Goal: Transaction & Acquisition: Obtain resource

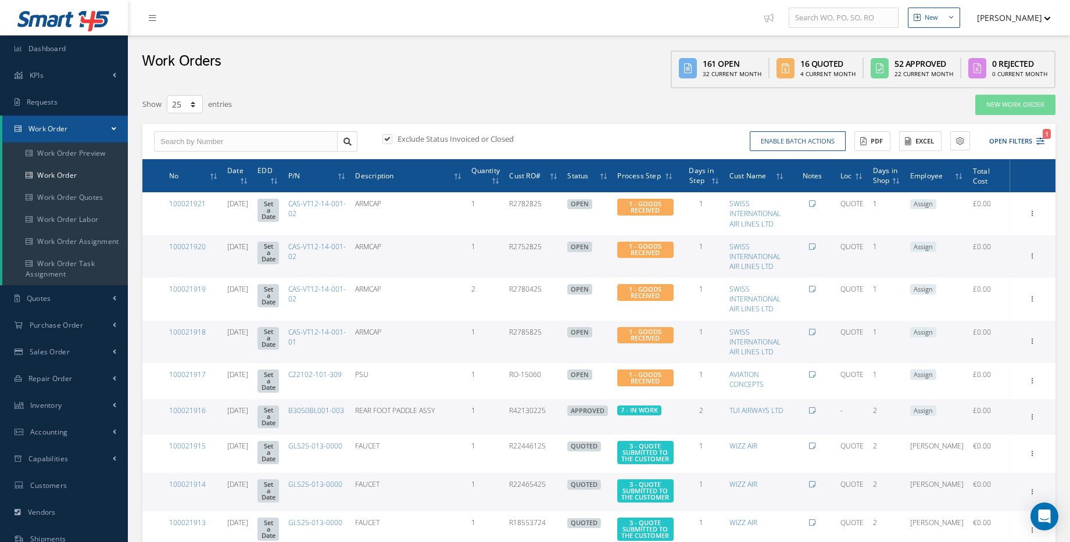
select select "25"
click at [66, 132] on span "Work Order" at bounding box center [48, 129] width 40 height 10
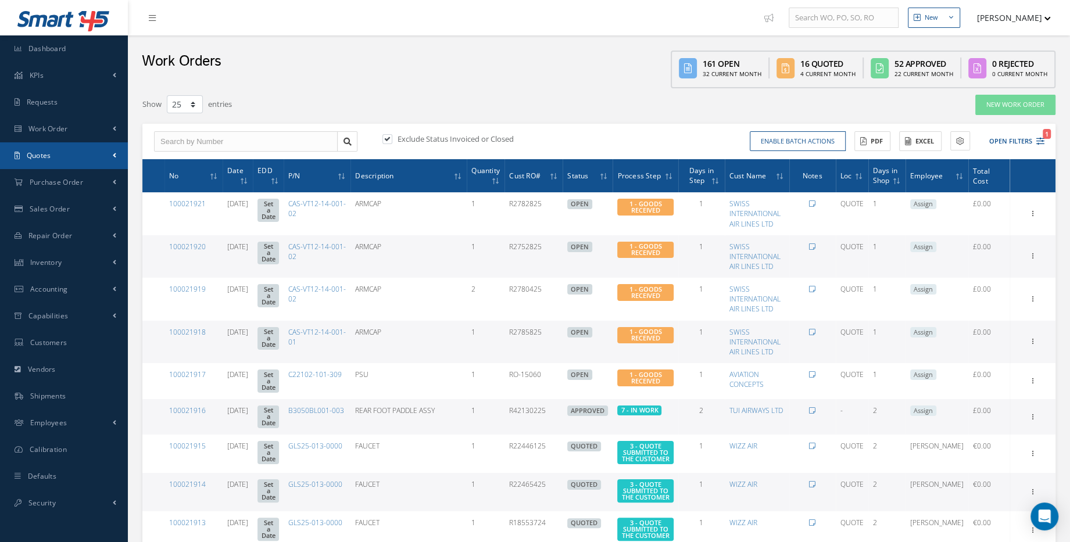
click at [58, 160] on link "Quotes" at bounding box center [64, 155] width 128 height 27
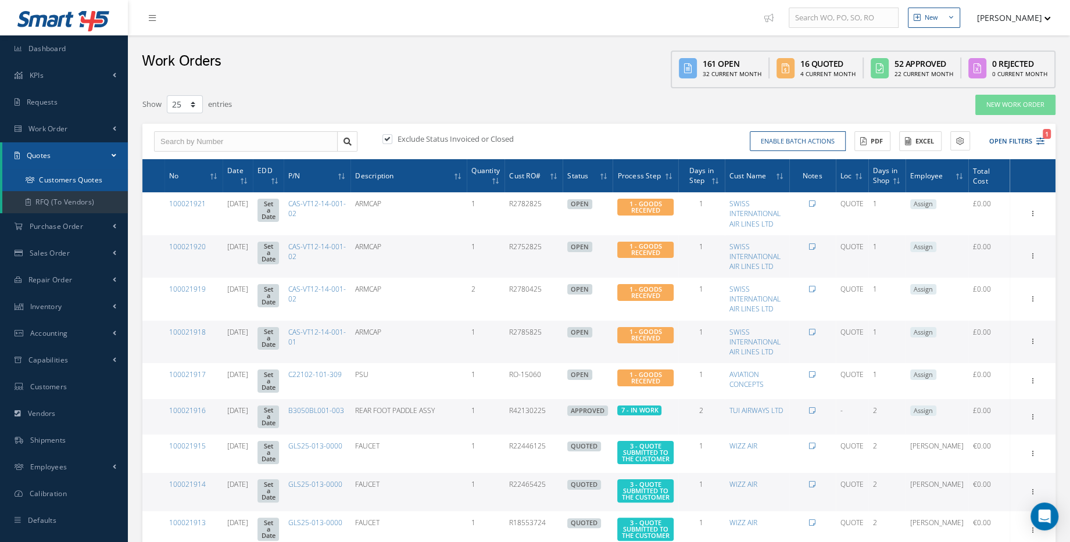
click at [70, 184] on link "Customers Quotes" at bounding box center [65, 180] width 126 height 22
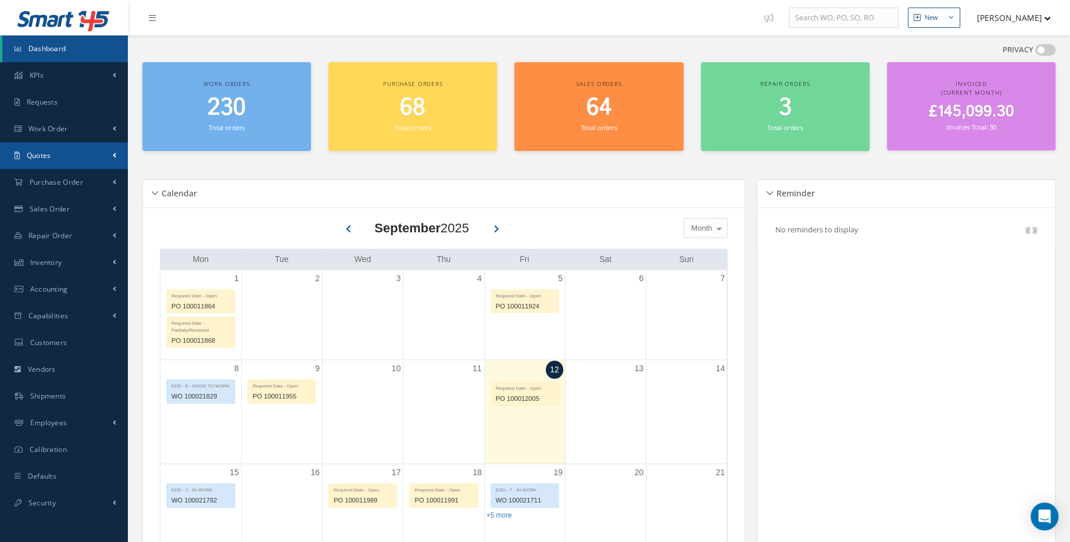
click at [88, 152] on link "Quotes" at bounding box center [64, 155] width 128 height 27
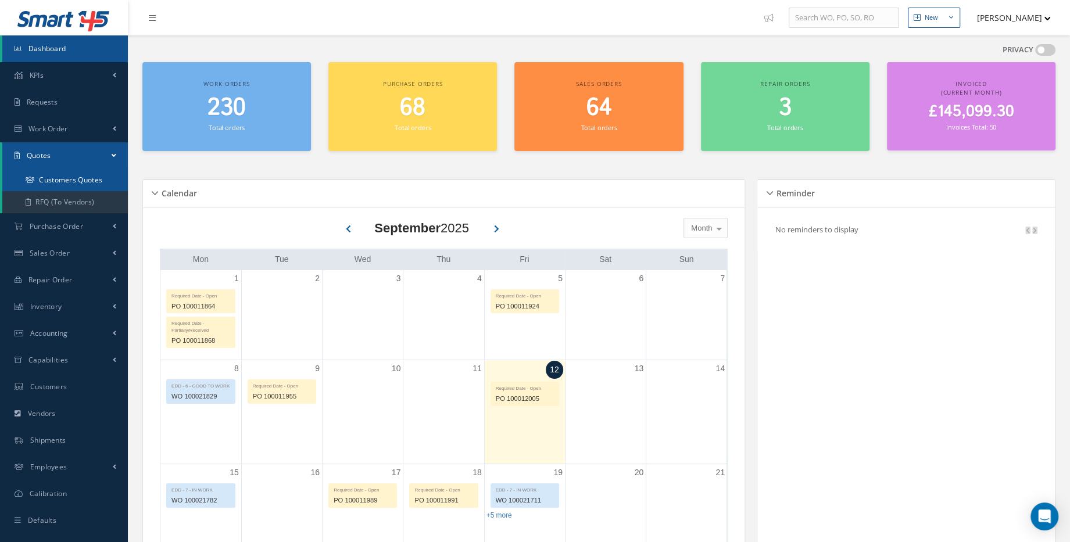
click at [89, 184] on link "Customers Quotes" at bounding box center [65, 180] width 126 height 22
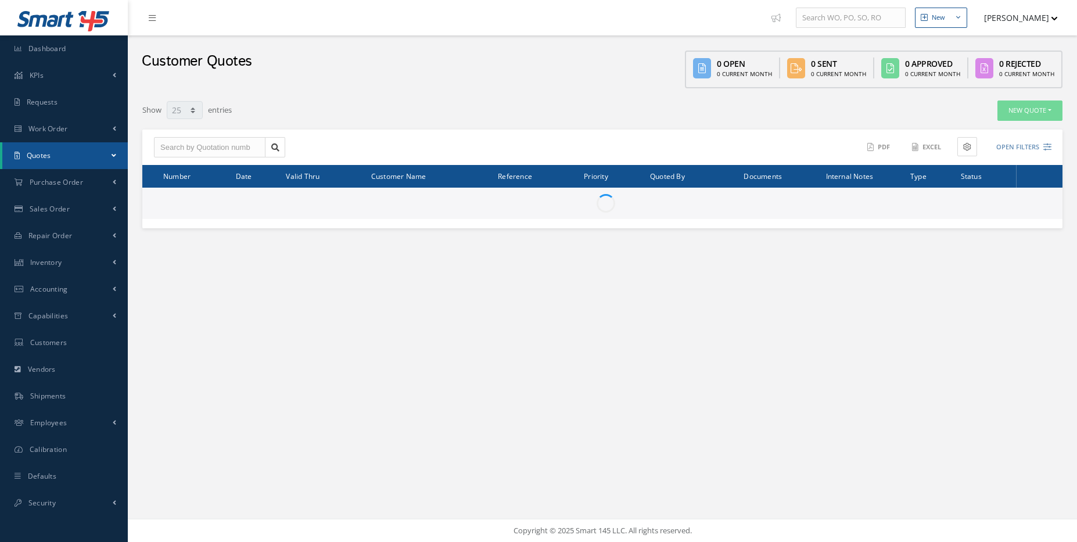
select select "25"
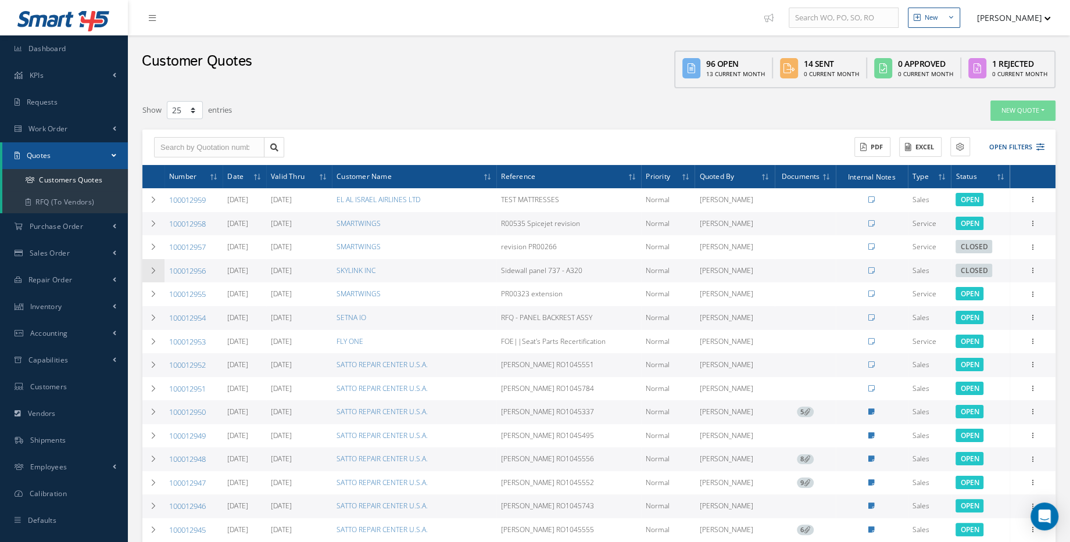
click at [151, 272] on icon at bounding box center [153, 270] width 8 height 7
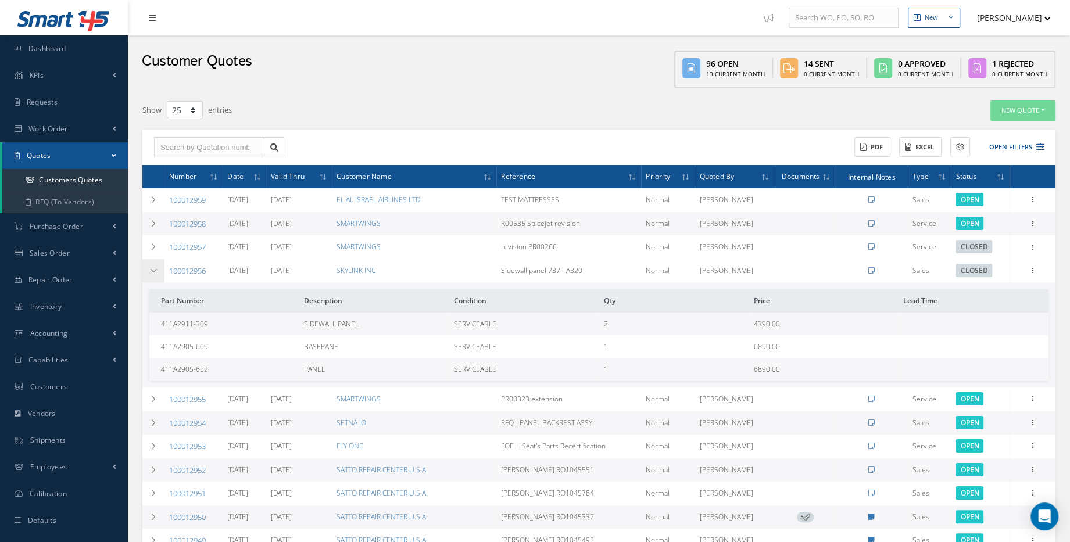
click at [155, 270] on icon at bounding box center [153, 270] width 8 height 7
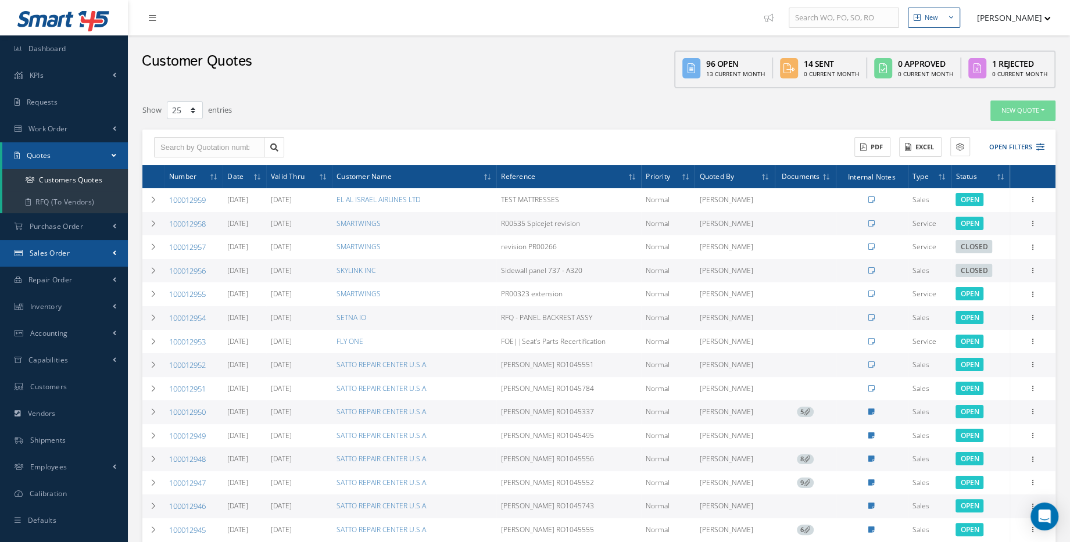
click at [55, 251] on span "Sales Order" at bounding box center [50, 253] width 40 height 10
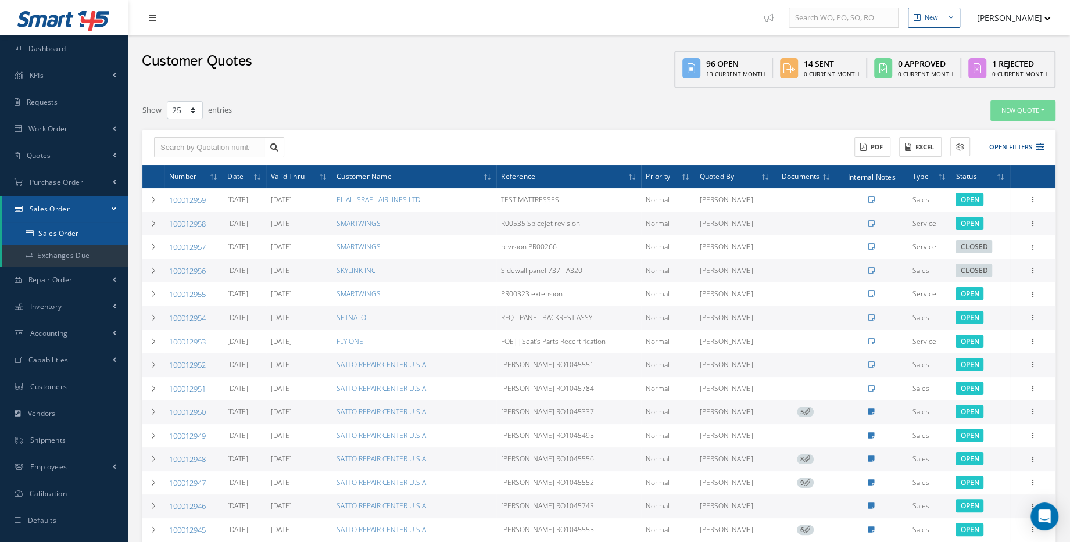
click at [69, 241] on link "Sales Order" at bounding box center [65, 234] width 126 height 22
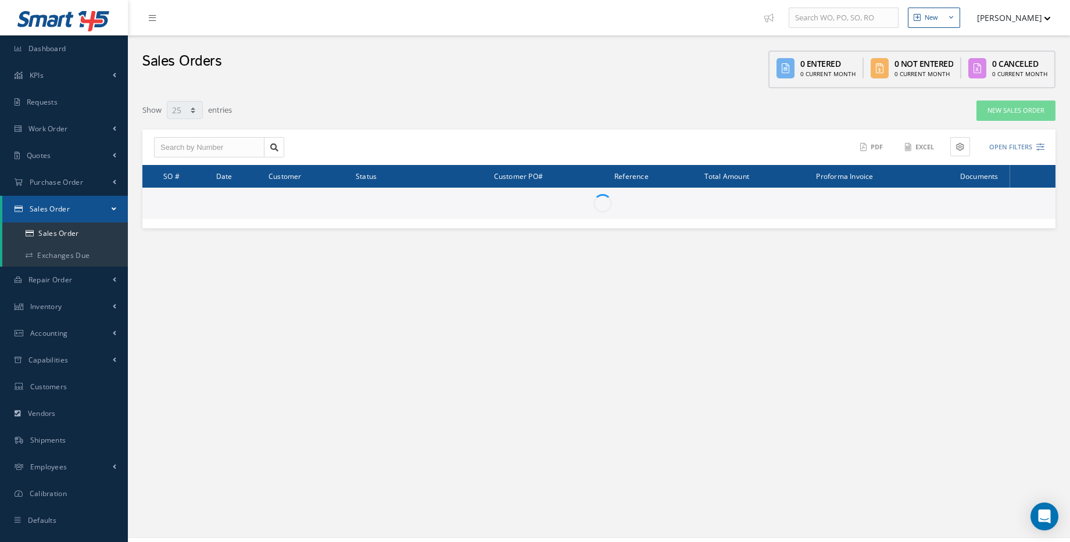
select select "25"
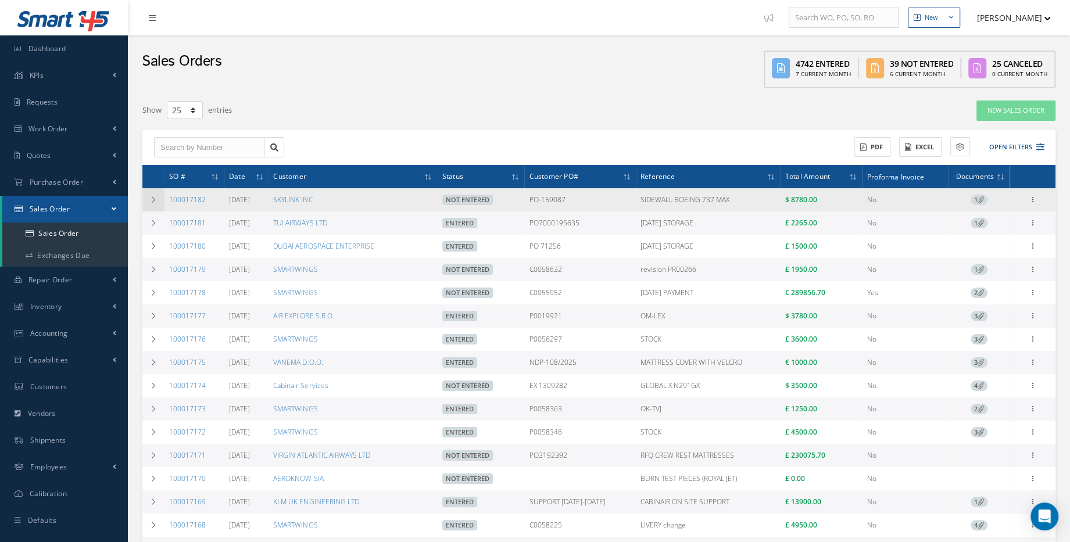
click at [150, 199] on icon at bounding box center [153, 199] width 8 height 7
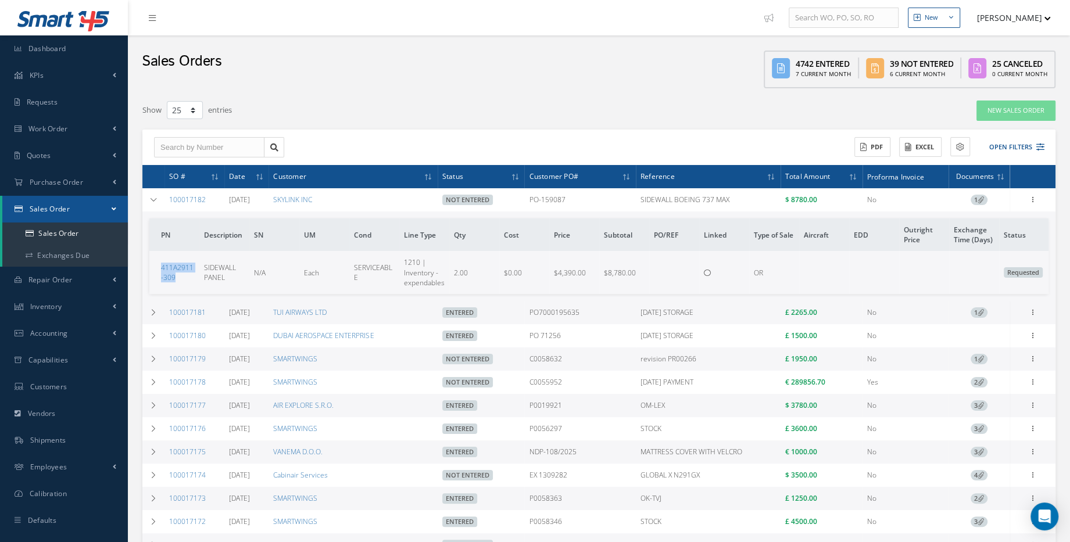
drag, startPoint x: 183, startPoint y: 279, endPoint x: 159, endPoint y: 267, distance: 26.8
click at [159, 267] on td "411A2911-309" at bounding box center [174, 272] width 50 height 42
copy link "411A2911-309"
click at [87, 160] on link "Quotes" at bounding box center [64, 155] width 128 height 27
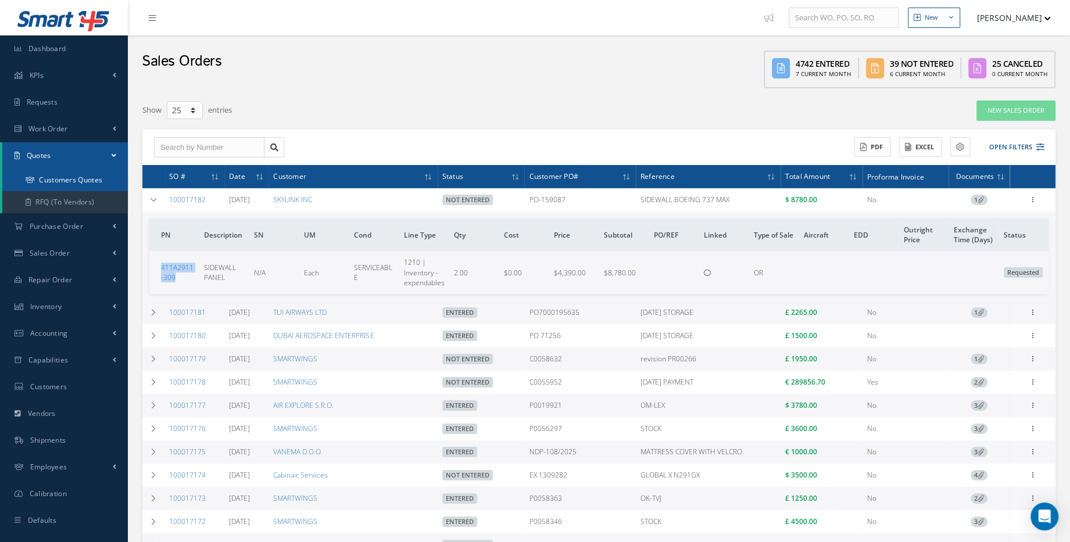
click at [70, 181] on link "Customers Quotes" at bounding box center [65, 180] width 126 height 22
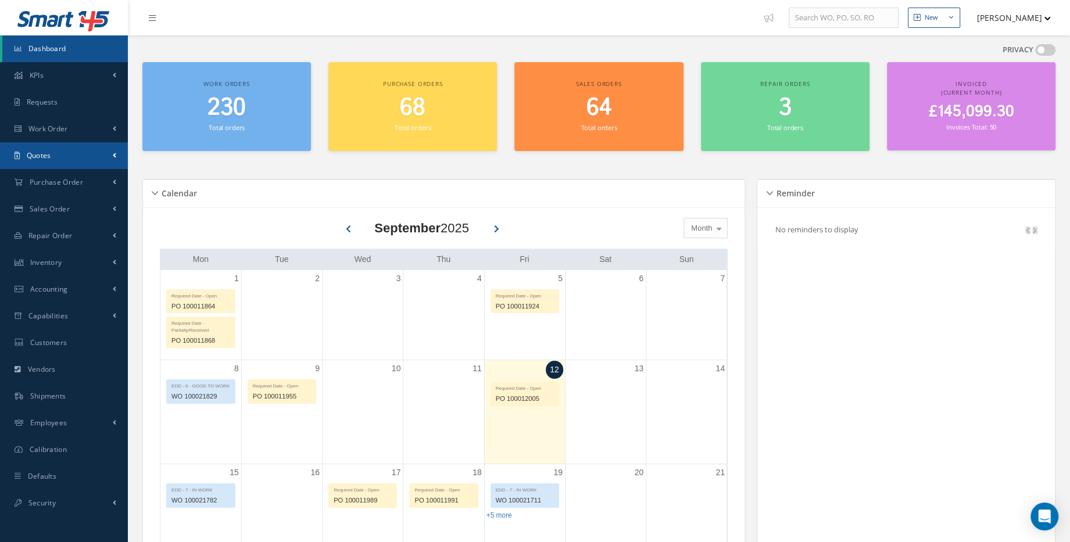
drag, startPoint x: 88, startPoint y: 150, endPoint x: 94, endPoint y: 155, distance: 7.0
click at [88, 150] on link "Quotes" at bounding box center [64, 155] width 128 height 27
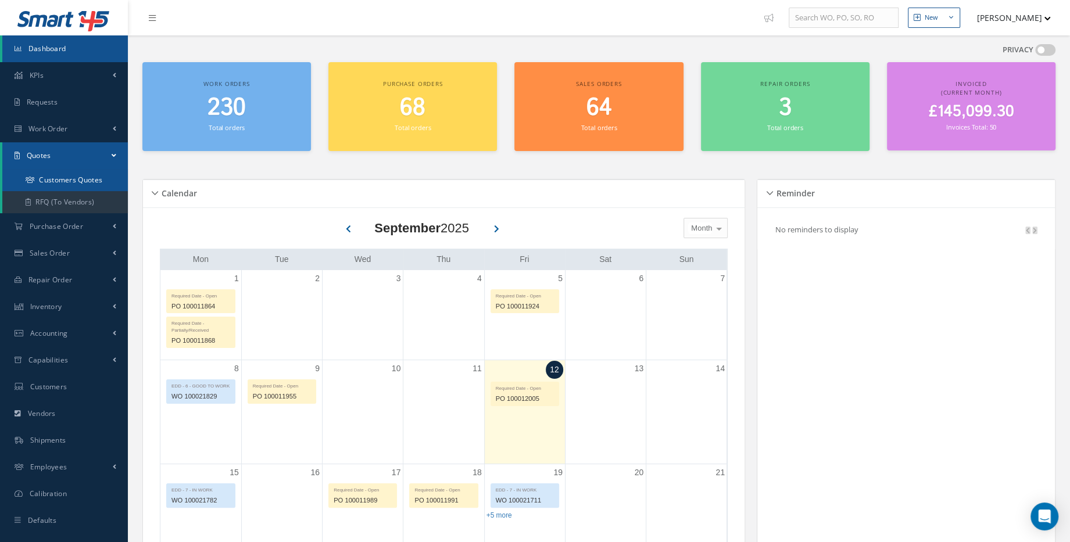
click at [99, 175] on link "Customers Quotes" at bounding box center [65, 180] width 126 height 22
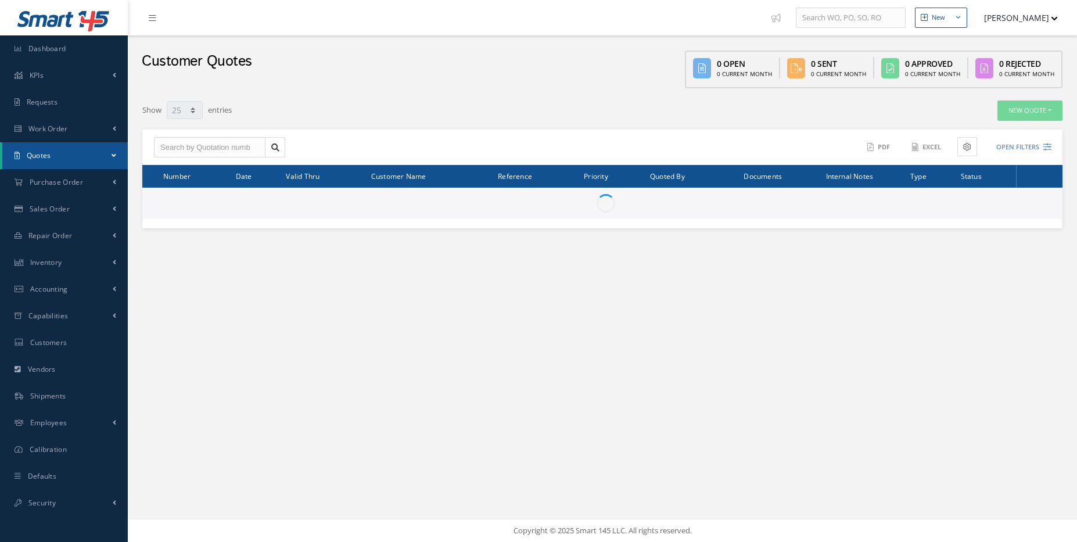
select select "25"
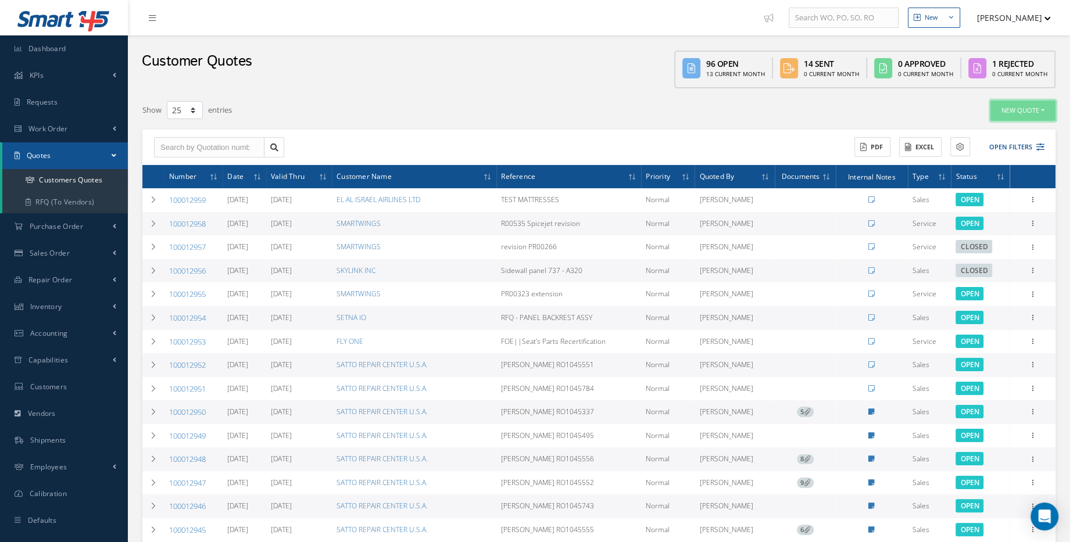
click at [1023, 113] on button "New Quote" at bounding box center [1022, 111] width 65 height 20
click at [1012, 132] on link "Sales Quote" at bounding box center [1008, 129] width 93 height 16
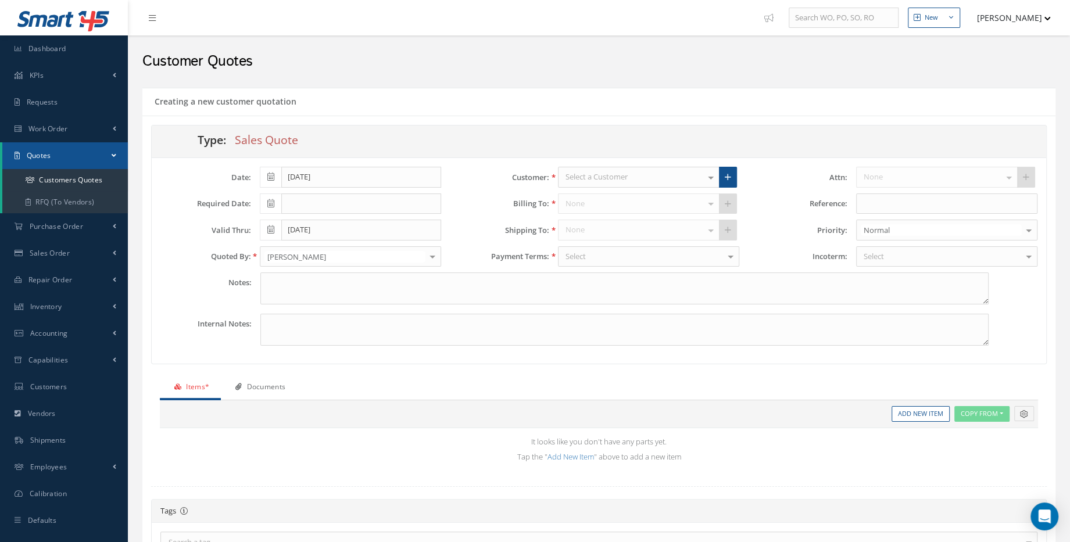
click at [714, 180] on div at bounding box center [710, 176] width 16 height 19
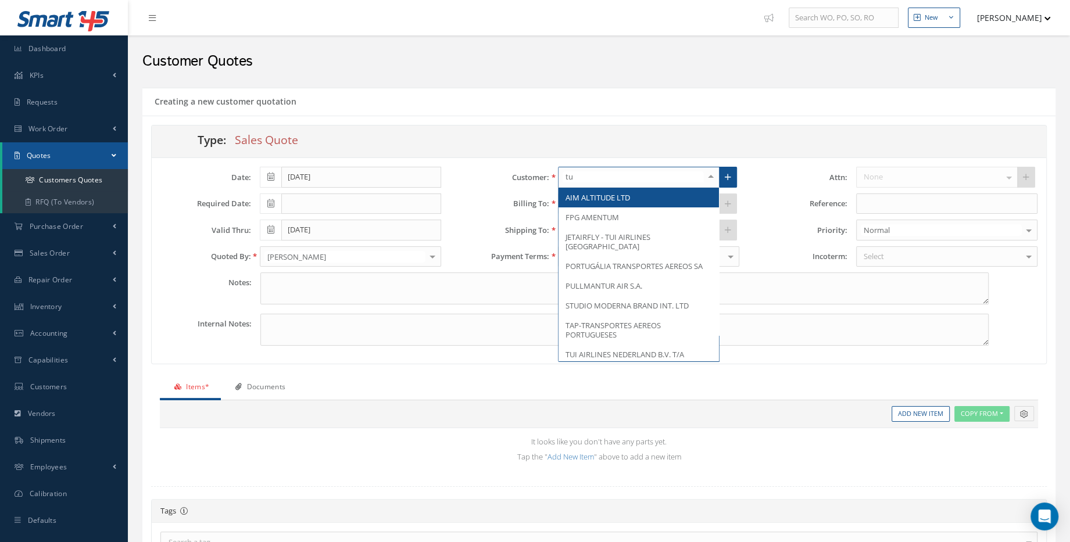
type input "tui"
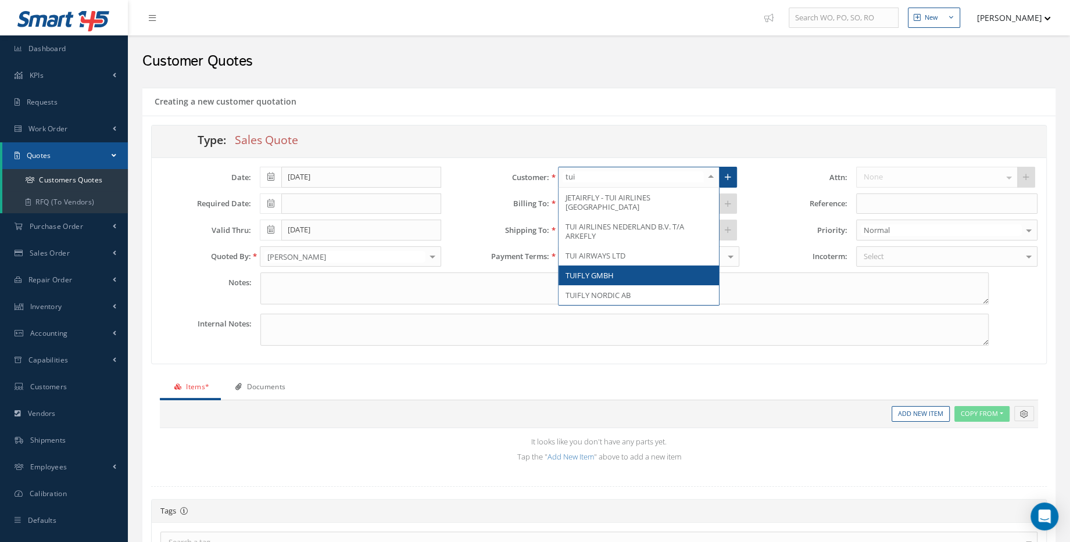
click at [609, 270] on span "TUIFLY GMBH" at bounding box center [589, 275] width 48 height 10
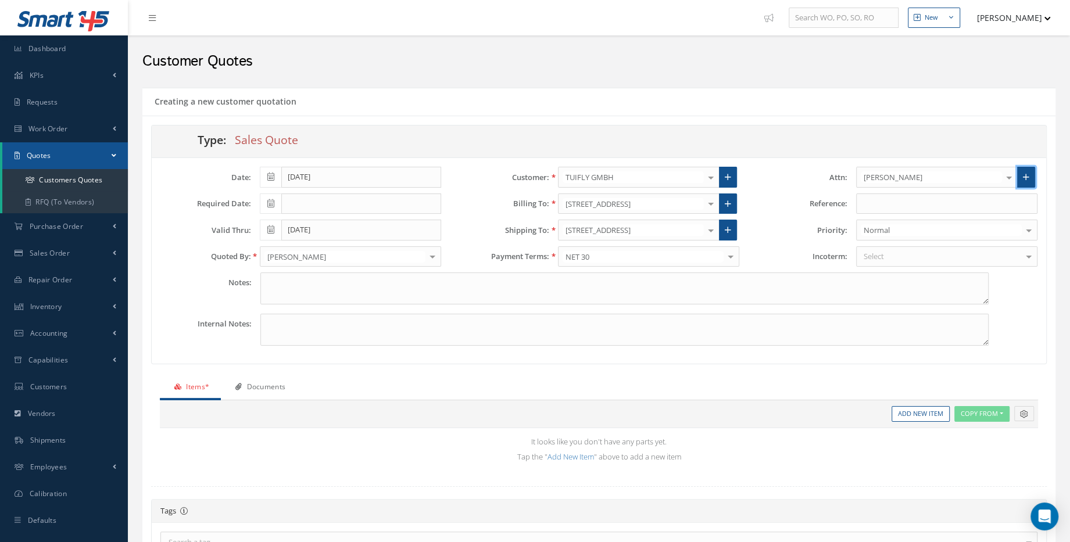
click at [1031, 178] on link at bounding box center [1026, 177] width 18 height 21
radio input "true"
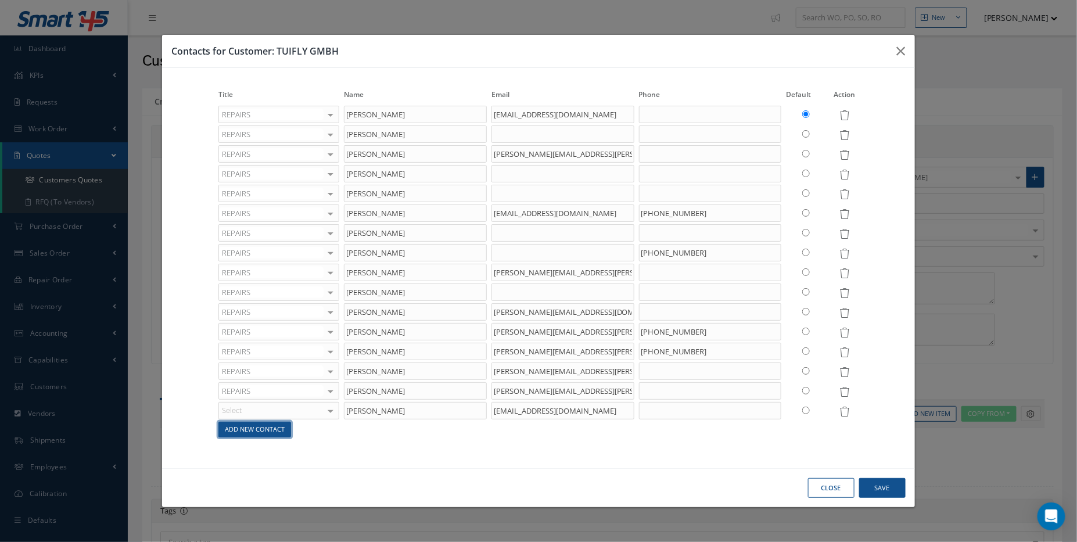
click at [267, 430] on link "Add New Contact" at bounding box center [254, 430] width 73 height 16
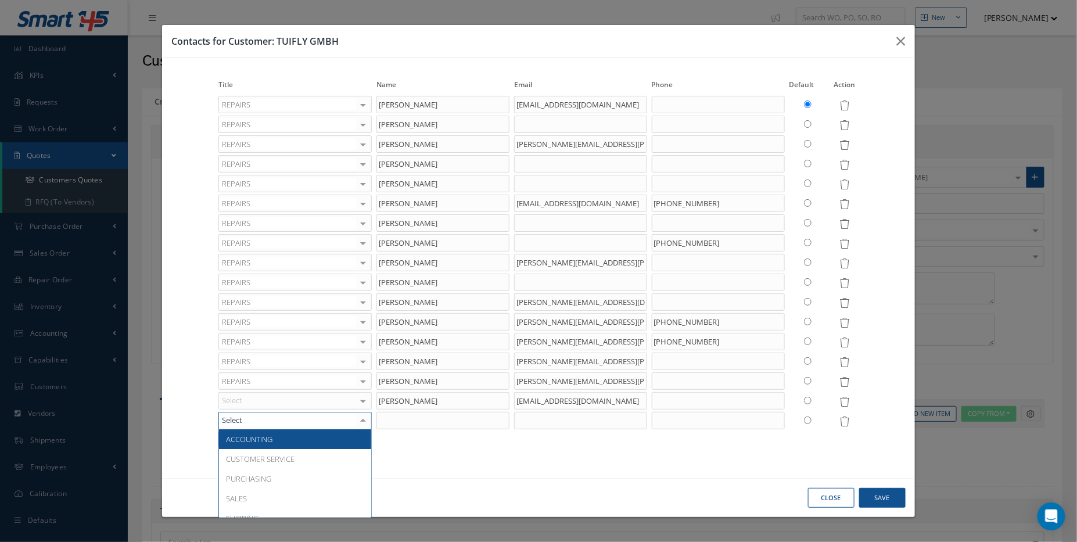
click at [294, 422] on div at bounding box center [294, 420] width 153 height 17
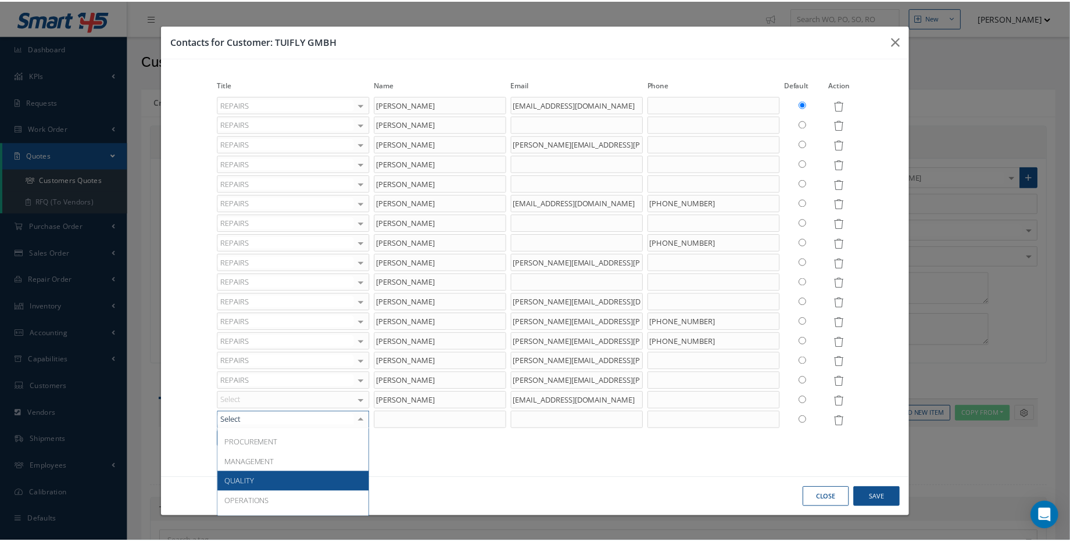
scroll to position [207, 0]
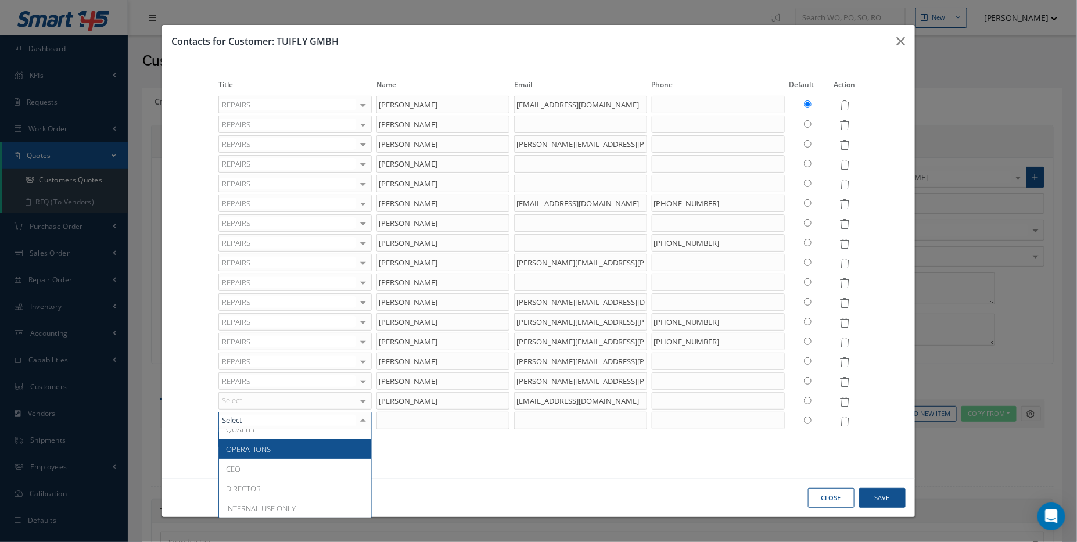
click at [289, 454] on span "OPERATIONS" at bounding box center [295, 449] width 152 height 20
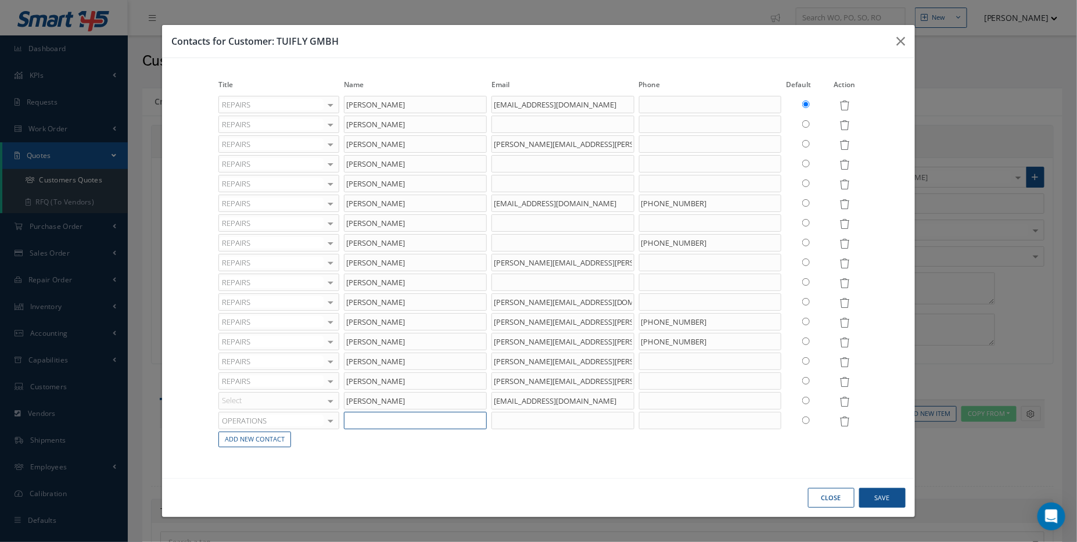
click at [372, 417] on input "text" at bounding box center [415, 420] width 143 height 17
type input "[PERSON_NAME]"
click at [528, 428] on input "text" at bounding box center [563, 420] width 143 height 17
paste input "[PERSON_NAME][EMAIL_ADDRESS][DOMAIN_NAME]"
type input "[PERSON_NAME][EMAIL_ADDRESS][DOMAIN_NAME]"
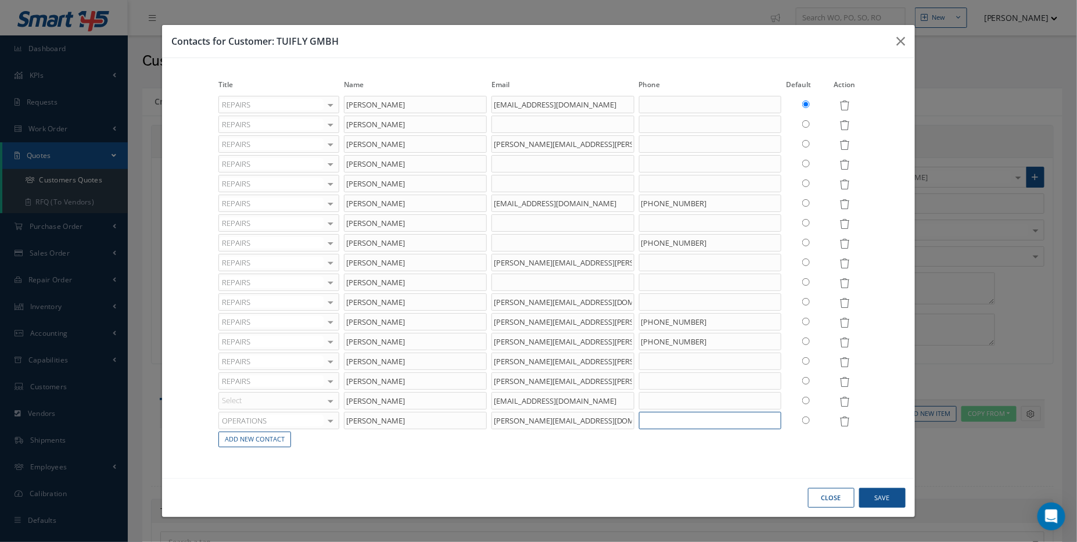
click at [665, 422] on input "text" at bounding box center [710, 420] width 143 height 17
paste input "[PHONE_NUMBER]"
type input "[PHONE_NUMBER]"
click at [892, 493] on button "Save" at bounding box center [882, 498] width 46 height 20
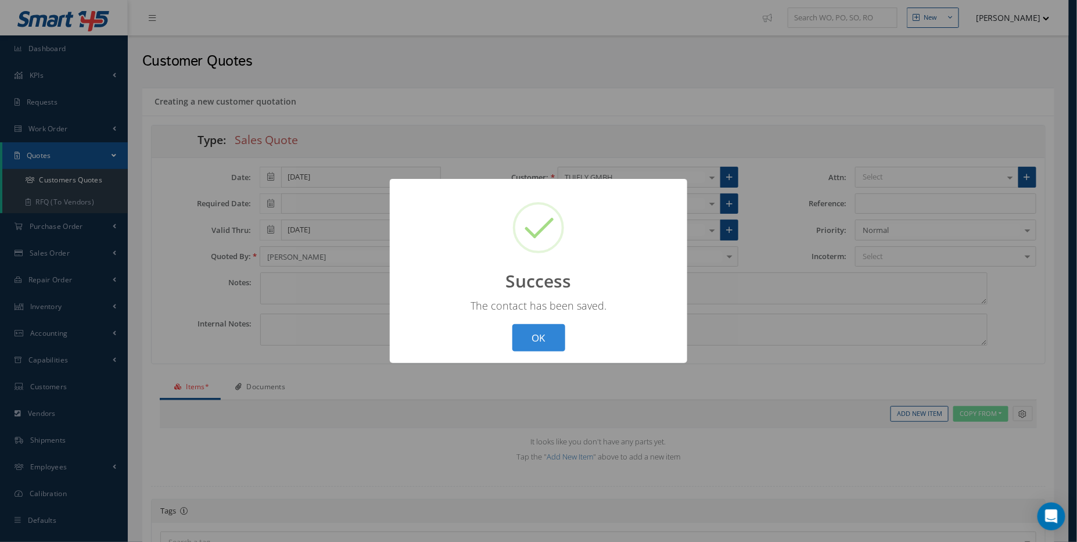
click at [928, 178] on div "? ! i Success × The contact has been saved. OK Cancel" at bounding box center [538, 271] width 1077 height 542
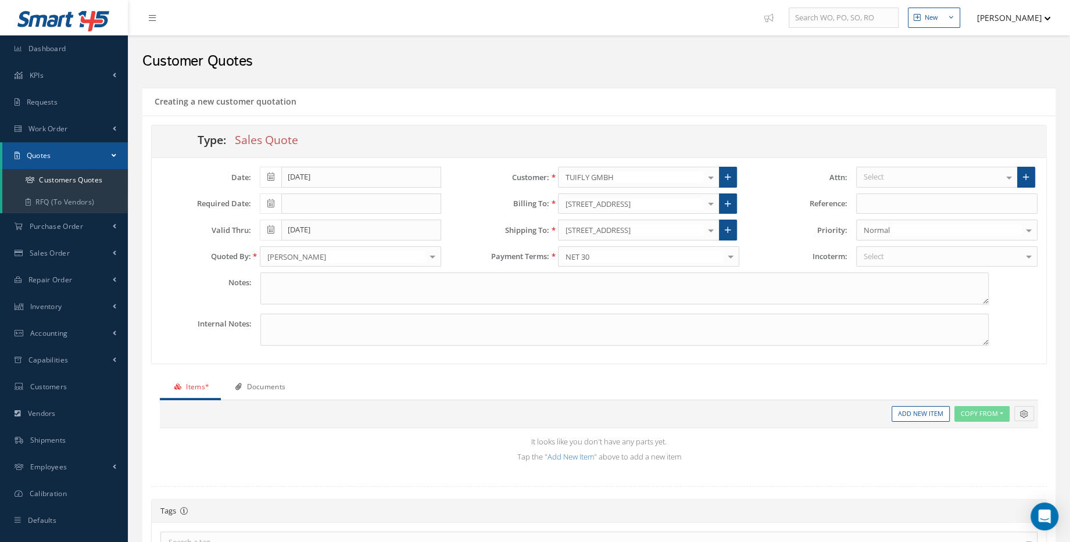
click at [928, 178] on div "Select" at bounding box center [937, 177] width 162 height 21
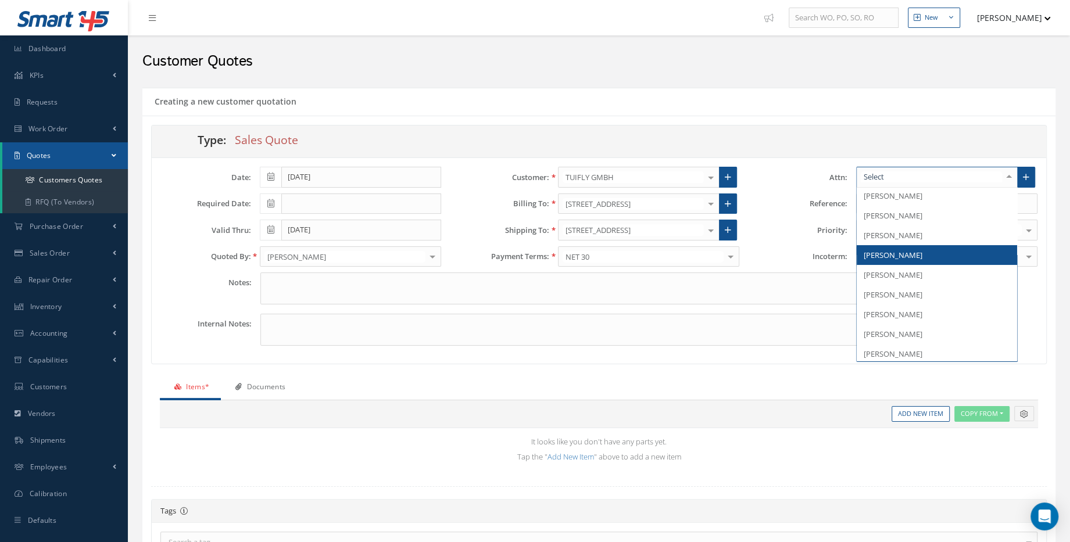
scroll to position [162, 0]
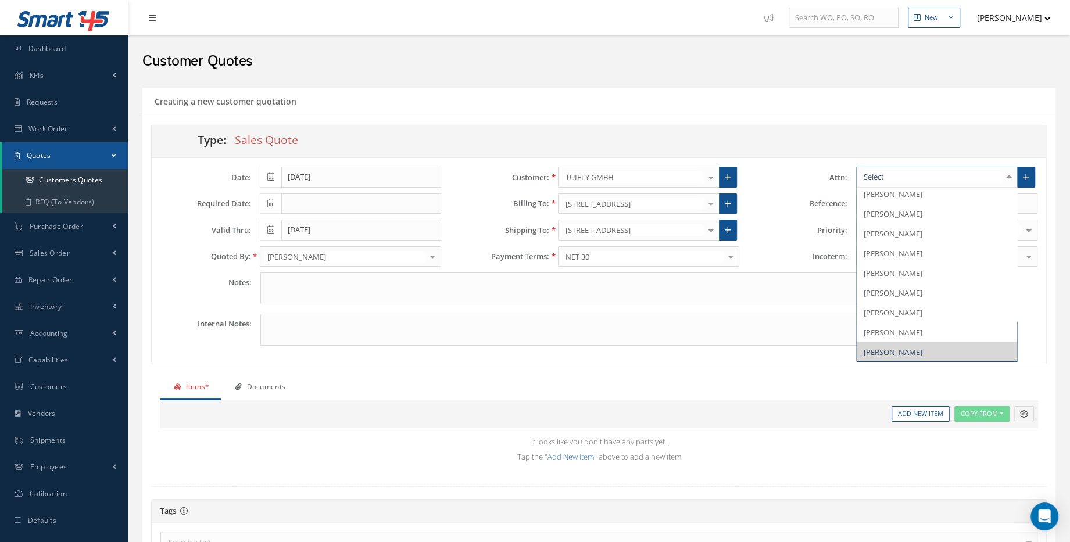
click at [919, 347] on span "[PERSON_NAME]" at bounding box center [892, 352] width 59 height 10
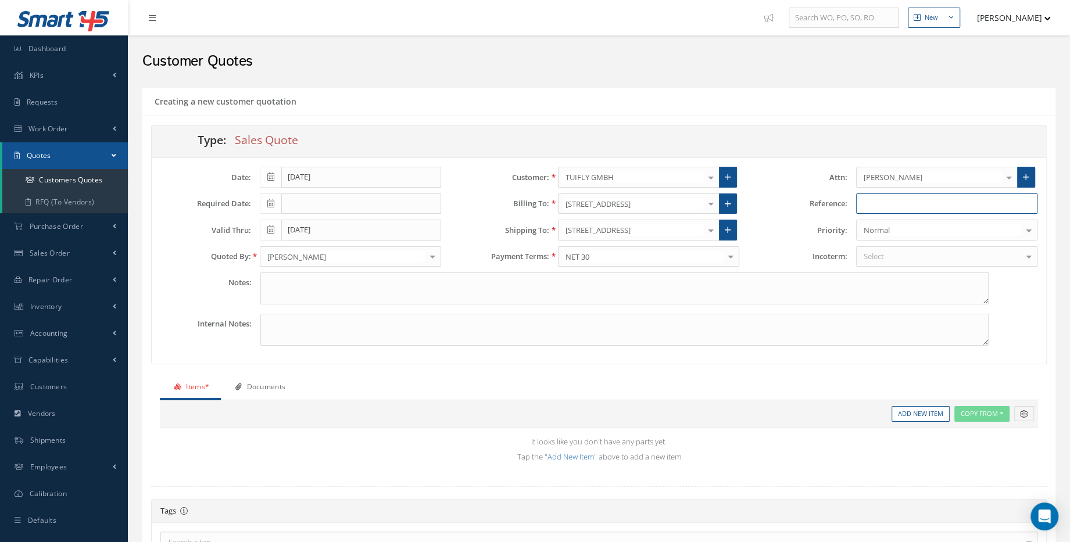
click at [913, 205] on input "text" at bounding box center [946, 203] width 181 height 21
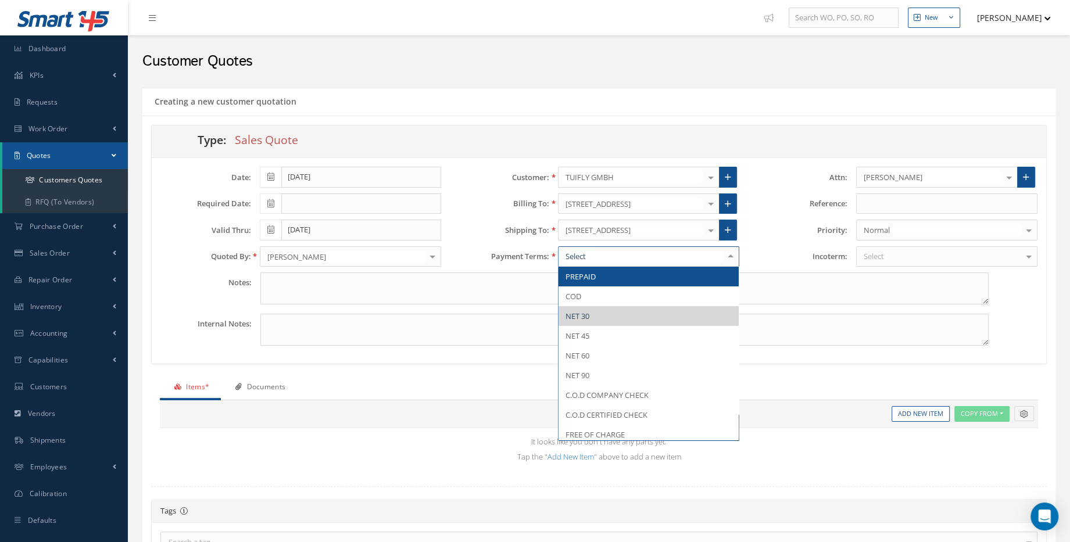
click at [651, 280] on span "PREPAID" at bounding box center [648, 277] width 180 height 20
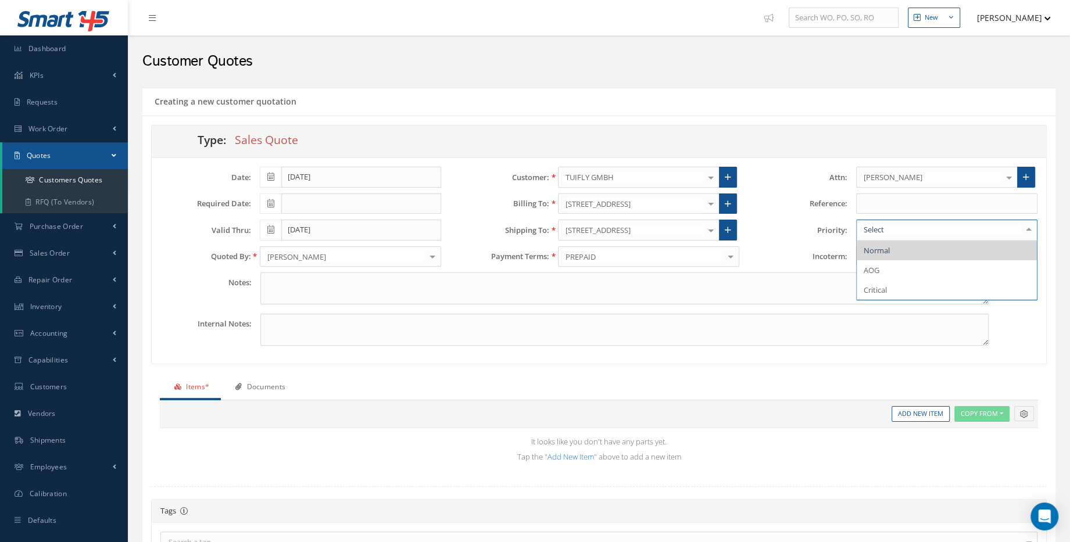
click at [890, 228] on input "text" at bounding box center [941, 229] width 161 height 11
click at [781, 246] on div "Incoterm: Select CIP BOGOTA DAP BOGOTA DDP BOGOTA EXWORKS CARRIAGE PAID TO FCA …" at bounding box center [897, 256] width 298 height 21
click at [907, 258] on div "Select" at bounding box center [946, 256] width 181 height 21
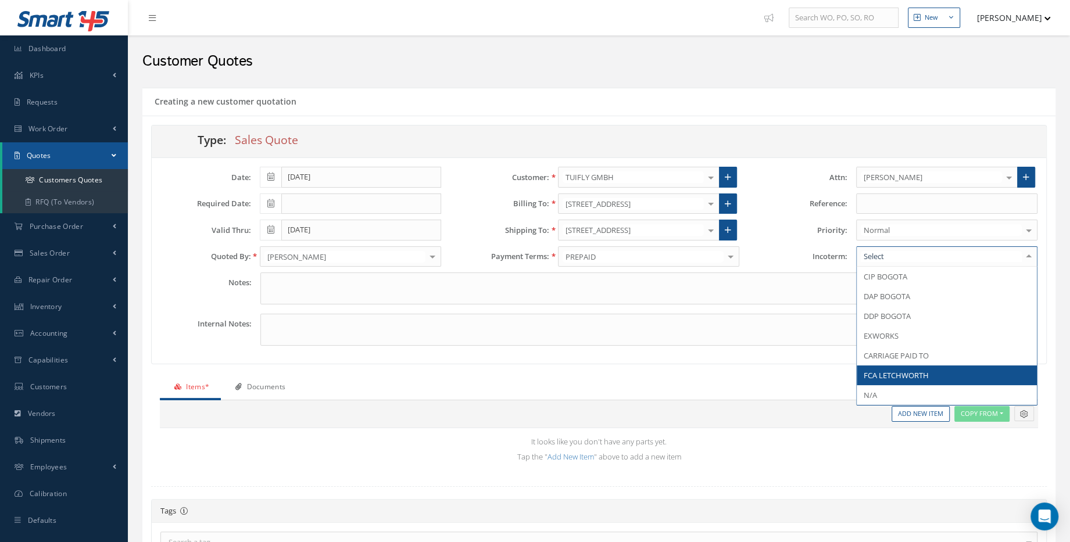
click at [903, 379] on span "FCA LETCHWORTH" at bounding box center [946, 375] width 180 height 20
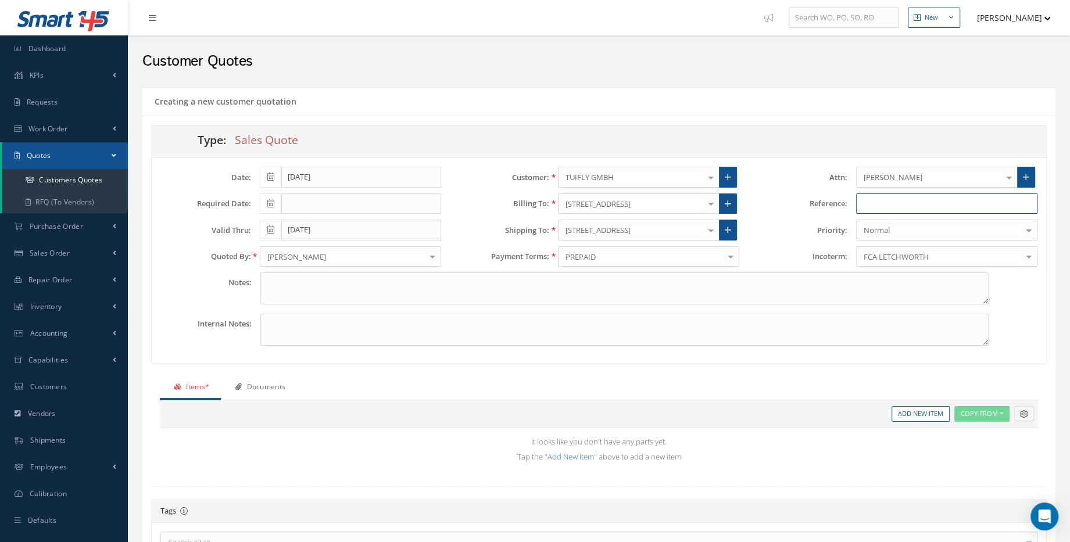
click at [890, 207] on input "text" at bounding box center [946, 203] width 181 height 21
type input "[PERSON_NAME] PINNACLE"
click at [914, 416] on link "Add New Item" at bounding box center [920, 414] width 58 height 16
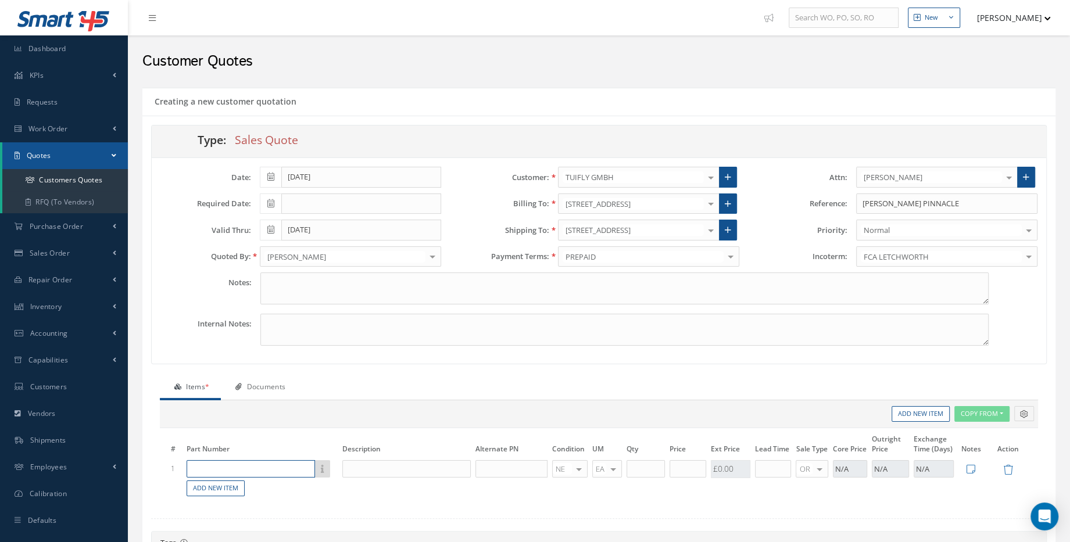
click at [237, 465] on input "text" at bounding box center [251, 468] width 128 height 17
type input "189Y PAX"
drag, startPoint x: 444, startPoint y: 465, endPoint x: 451, endPoint y: 464, distance: 7.2
click at [444, 465] on input "FULL SHIPSET - SEE LOPA" at bounding box center [406, 468] width 129 height 17
paste input "AAG-25-0223"
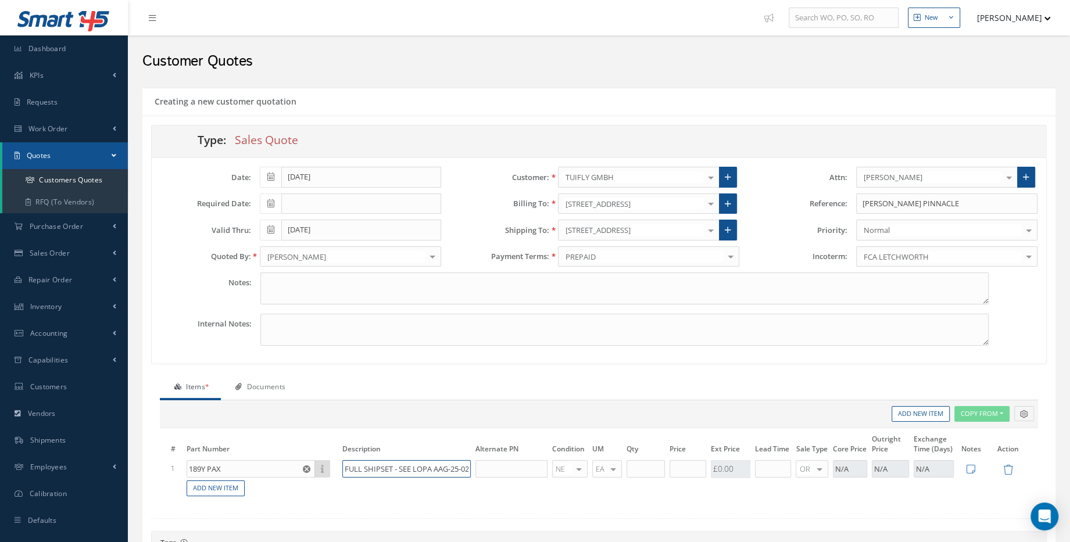
scroll to position [0, 11]
type input "FULL SHIPSET - SEE LOPA AAG-25-0223"
click at [497, 465] on input "text" at bounding box center [511, 468] width 72 height 17
click at [572, 465] on div at bounding box center [579, 469] width 16 height 17
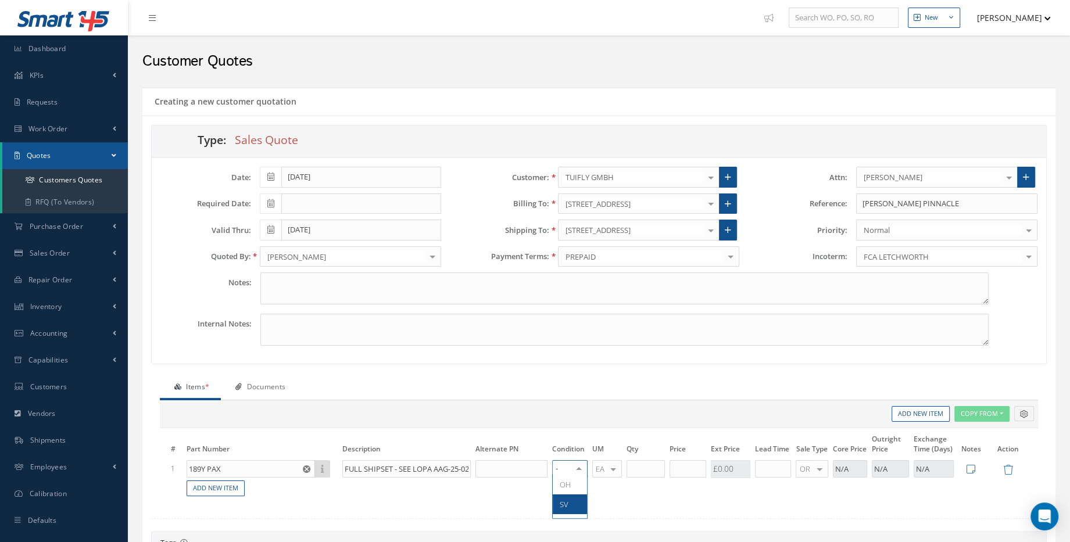
click at [567, 506] on span "SV" at bounding box center [564, 504] width 9 height 10
click at [641, 464] on input "text" at bounding box center [645, 468] width 38 height 17
type input "1"
click at [681, 470] on input "text" at bounding box center [687, 468] width 37 height 17
type input "£140,000"
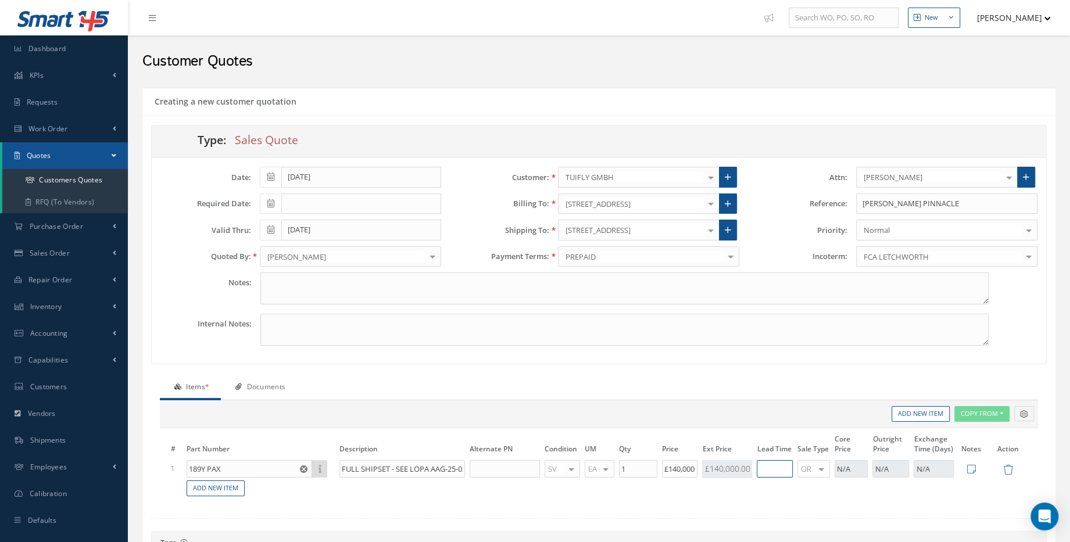
click at [784, 471] on input "text" at bounding box center [775, 468] width 36 height 17
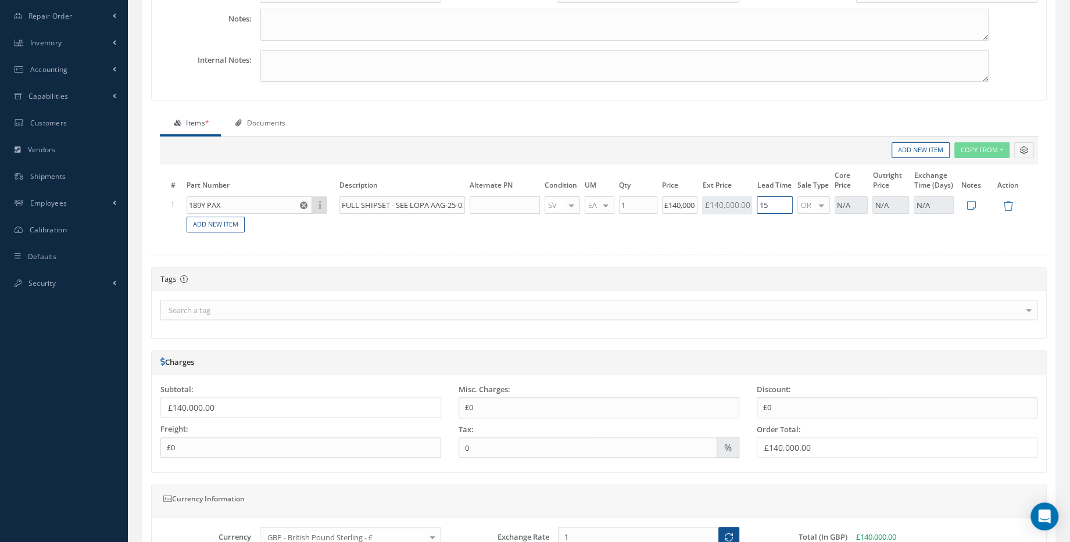
scroll to position [386, 0]
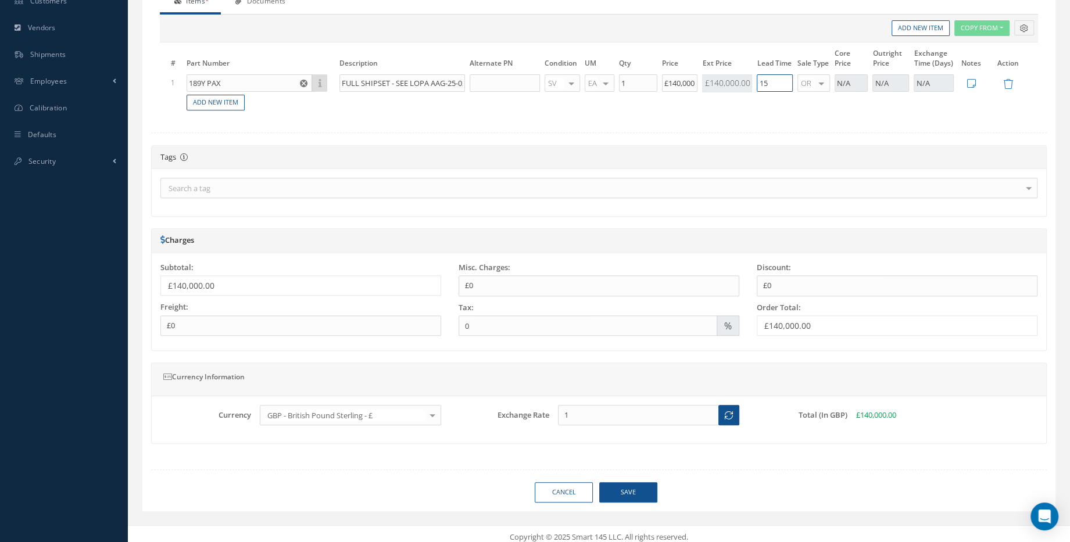
type input "15"
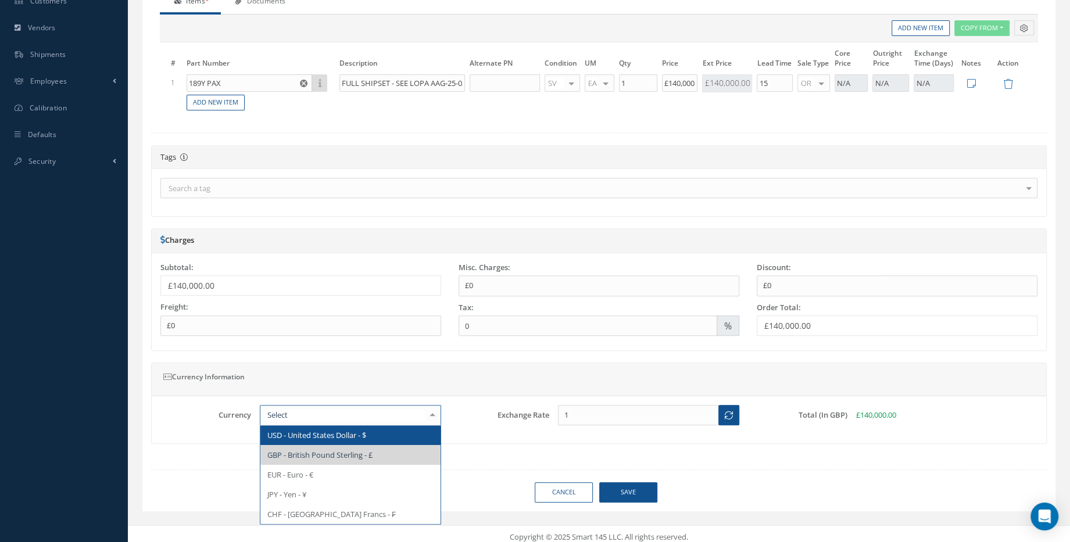
click at [373, 430] on span "USD - United States Dollar - $" at bounding box center [350, 435] width 180 height 20
type input "$0"
type input "1.3473"
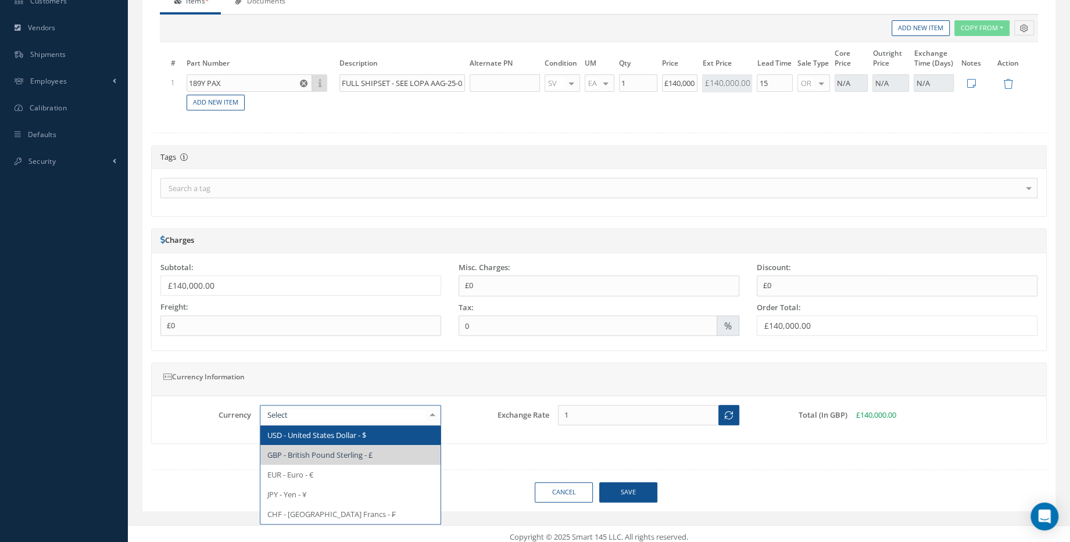
type input "$140,000"
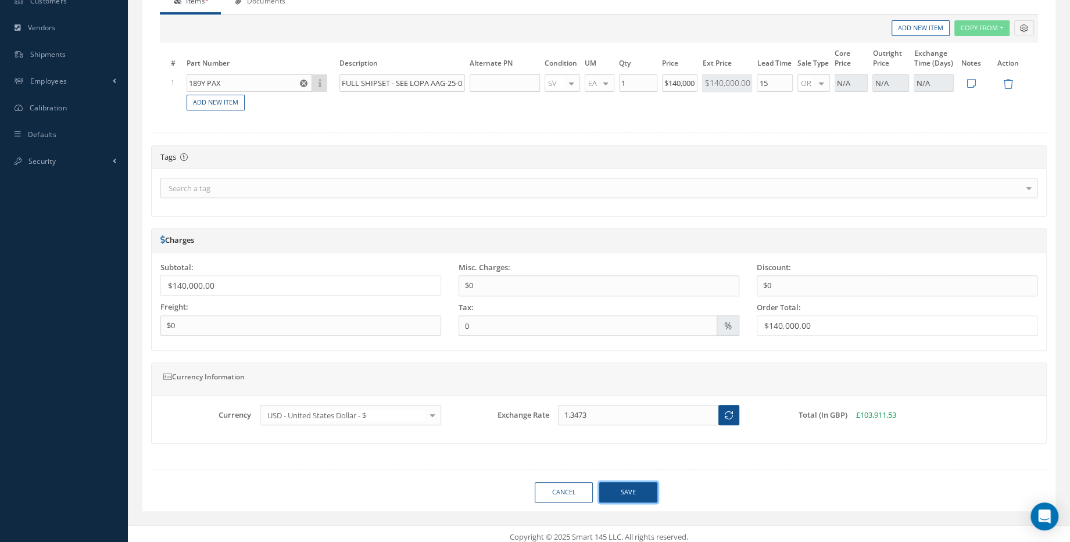
click at [654, 482] on button "Save" at bounding box center [628, 492] width 58 height 20
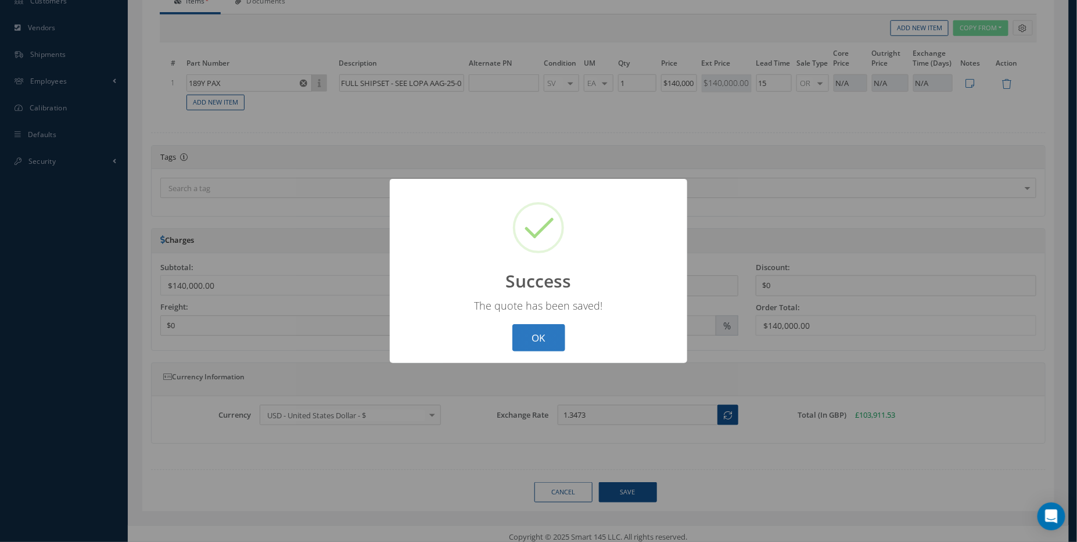
click at [564, 346] on button "OK" at bounding box center [538, 337] width 53 height 27
select select "25"
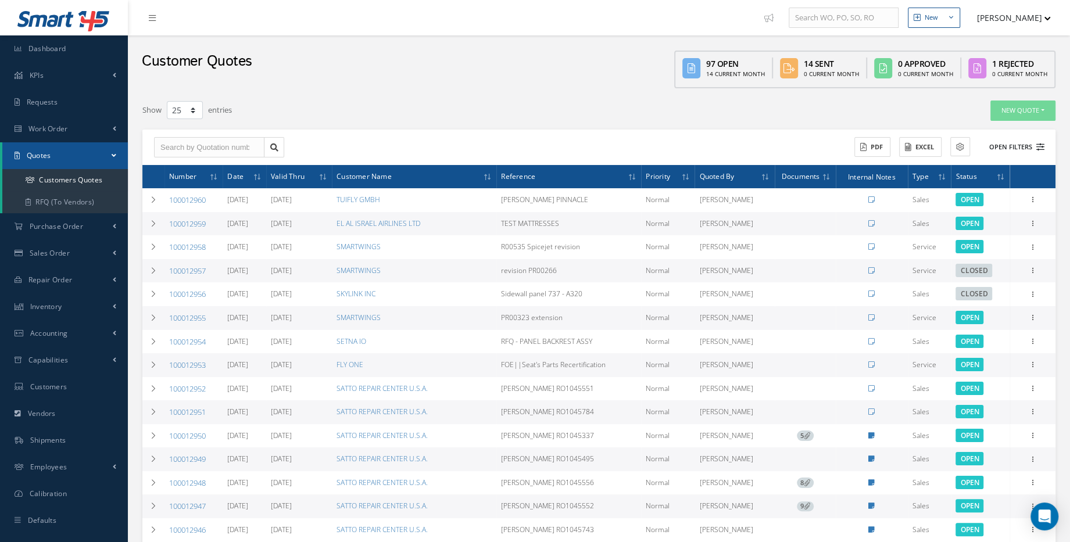
click at [1020, 145] on button "Open Filters" at bounding box center [1011, 147] width 66 height 19
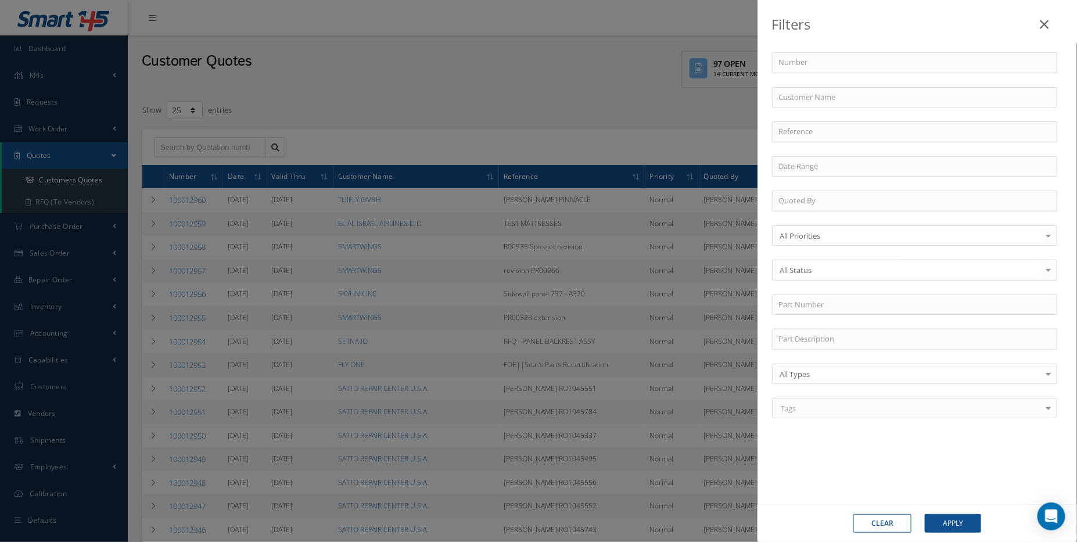
click at [1044, 23] on icon at bounding box center [1045, 24] width 9 height 14
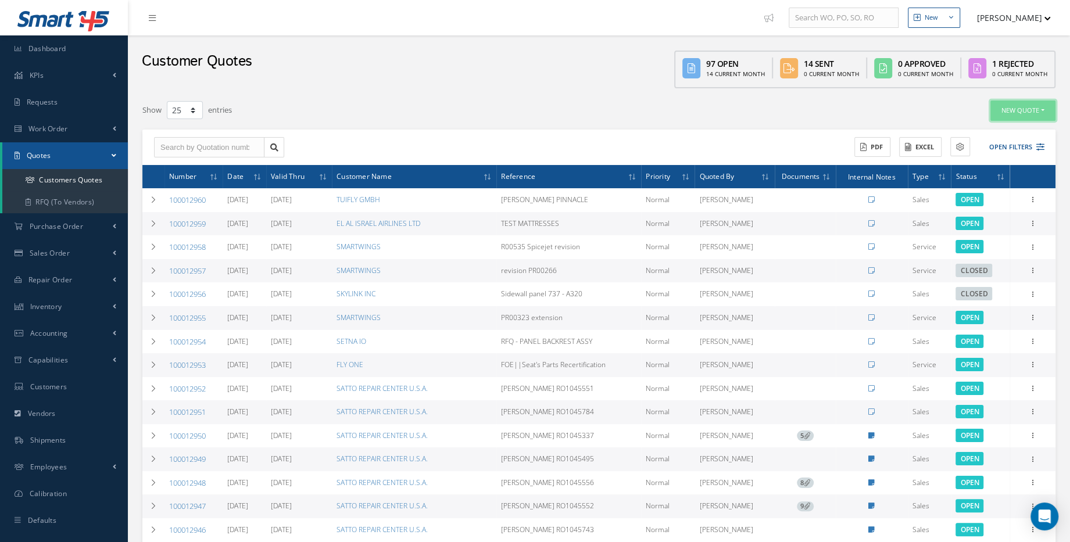
click at [1026, 105] on button "New Quote" at bounding box center [1022, 111] width 65 height 20
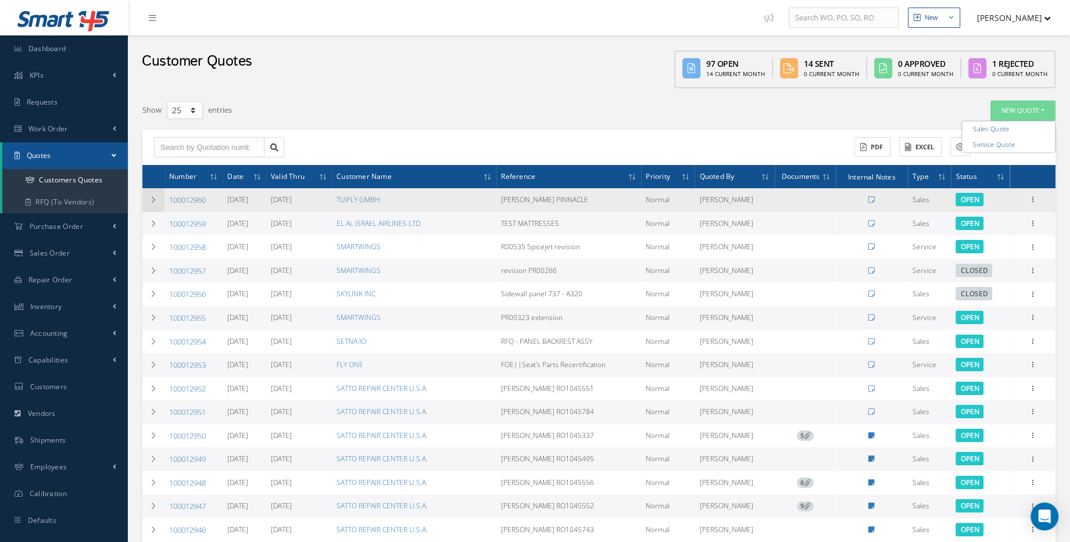
click at [160, 199] on td at bounding box center [153, 200] width 22 height 24
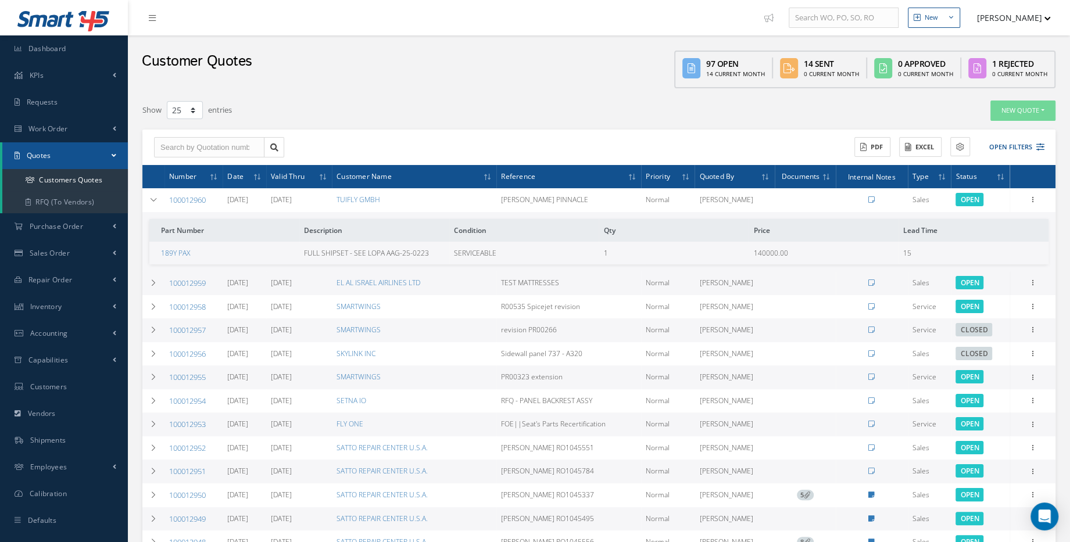
click at [198, 200] on link "100012960" at bounding box center [187, 200] width 37 height 10
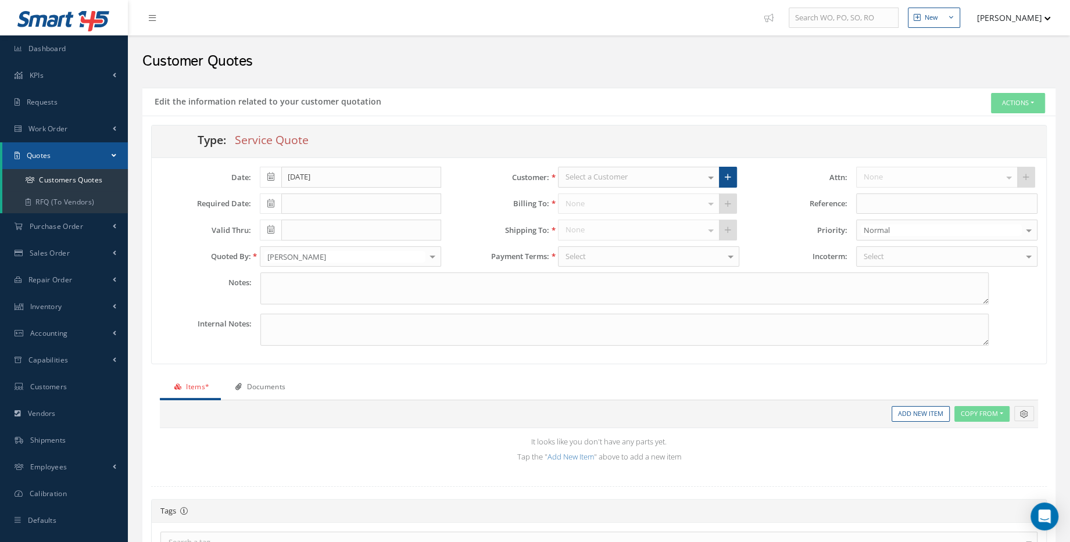
type input "0.00"
type input "[DATE]"
type input "[PERSON_NAME] PINNACLE"
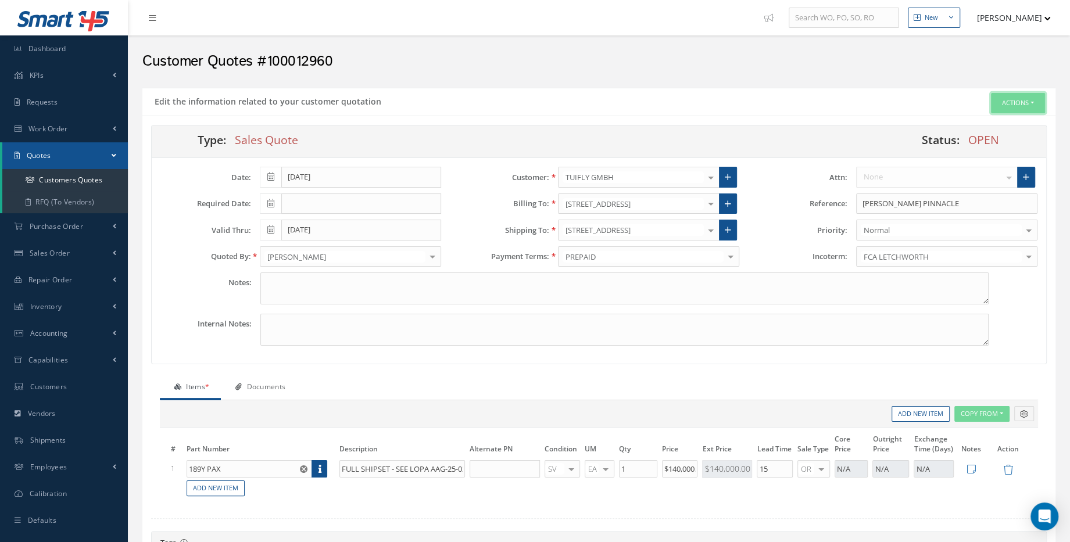
click at [1024, 106] on button "Actions" at bounding box center [1018, 103] width 54 height 20
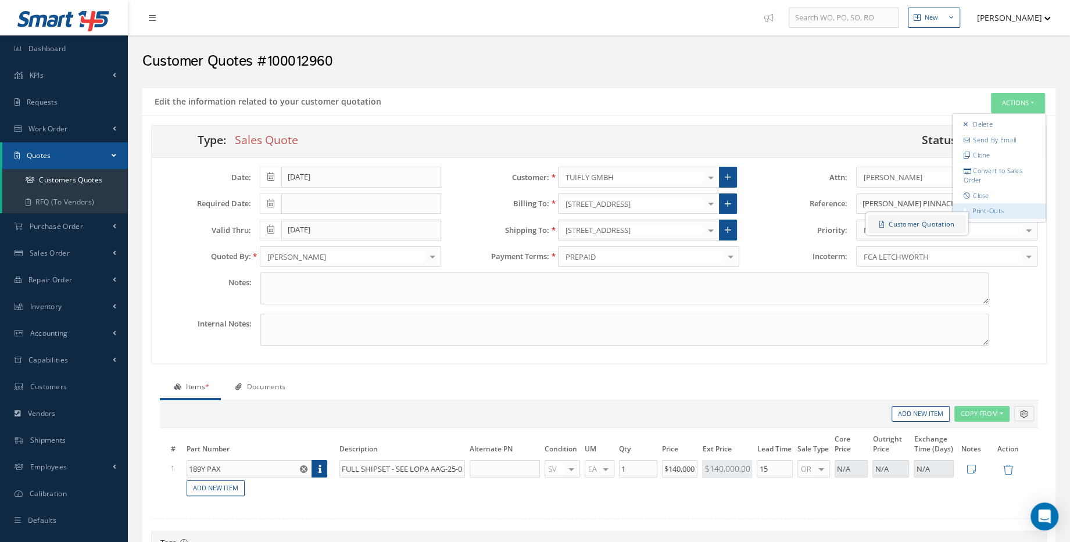
click at [929, 221] on link "Customer Quotation" at bounding box center [917, 224] width 98 height 18
